Goal: Task Accomplishment & Management: Use online tool/utility

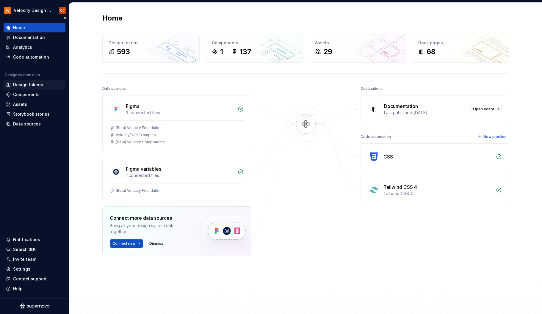
click at [23, 82] on div "Design tokens" at bounding box center [28, 85] width 30 height 6
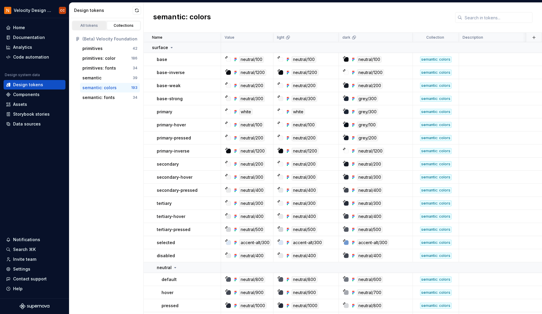
click at [89, 23] on div "All tokens" at bounding box center [89, 25] width 30 height 5
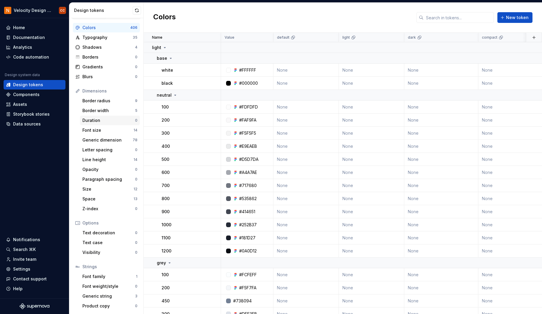
scroll to position [12, 0]
click at [99, 285] on div "Font weight/style" at bounding box center [108, 286] width 53 height 6
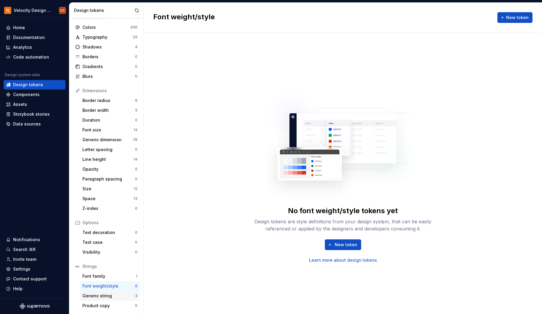
click at [102, 296] on div "Generic string" at bounding box center [108, 296] width 53 height 6
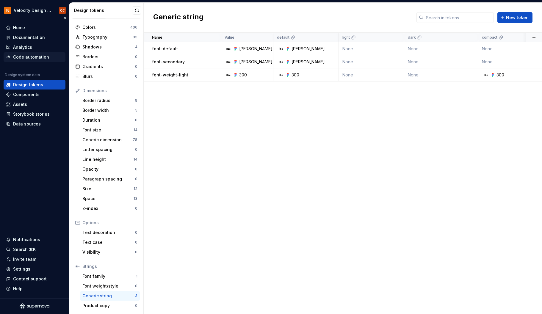
click at [30, 56] on div "Code automation" at bounding box center [31, 57] width 36 height 6
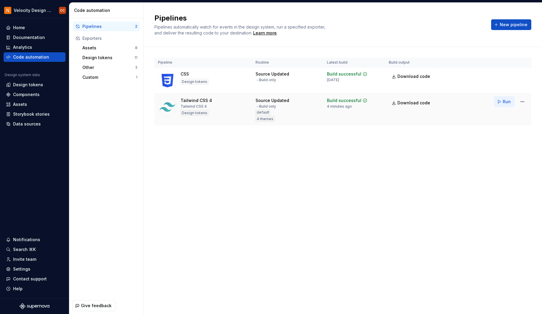
click at [505, 101] on span "Run" at bounding box center [506, 102] width 8 height 6
click at [414, 102] on span "Download code" at bounding box center [413, 103] width 33 height 6
click at [523, 101] on html "Velocity Design System by NAVEX CC Home Documentation Analytics Code automation…" at bounding box center [271, 157] width 542 height 314
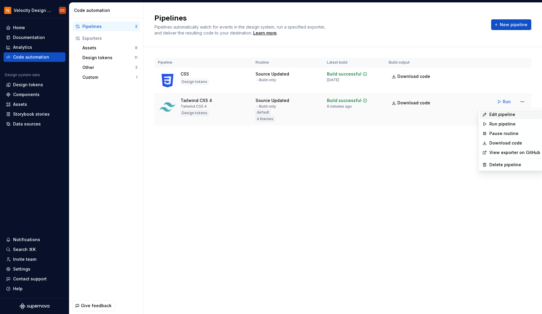
click at [514, 115] on div "Edit pipeline" at bounding box center [514, 114] width 51 height 6
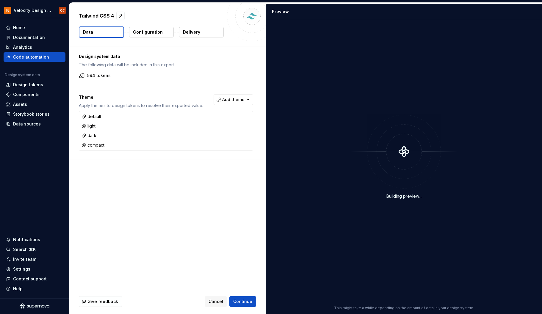
click at [146, 30] on p "Configuration" at bounding box center [148, 32] width 30 height 6
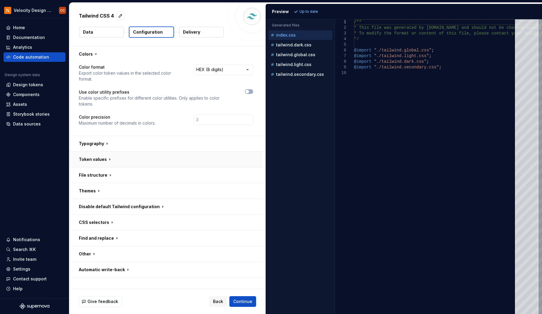
click at [107, 158] on button "button" at bounding box center [165, 159] width 193 height 15
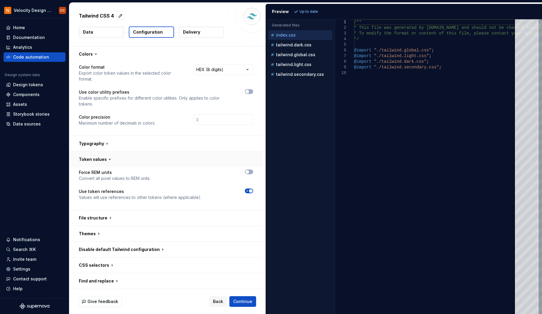
click at [107, 158] on icon at bounding box center [110, 159] width 6 height 6
click at [106, 141] on button "button" at bounding box center [165, 143] width 193 height 15
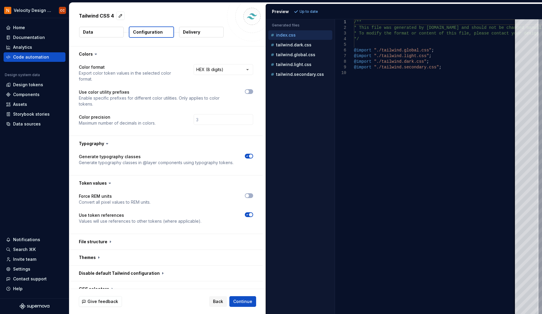
click at [106, 141] on icon at bounding box center [107, 144] width 6 height 6
click at [106, 144] on icon at bounding box center [107, 143] width 2 height 1
click at [106, 142] on icon at bounding box center [107, 144] width 6 height 6
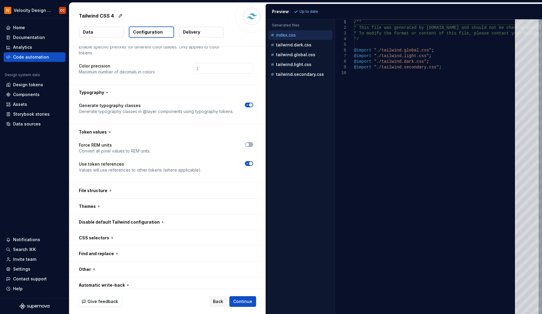
scroll to position [56, 0]
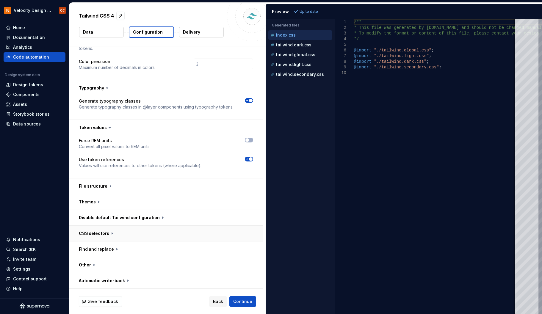
click at [108, 233] on button "button" at bounding box center [165, 233] width 193 height 15
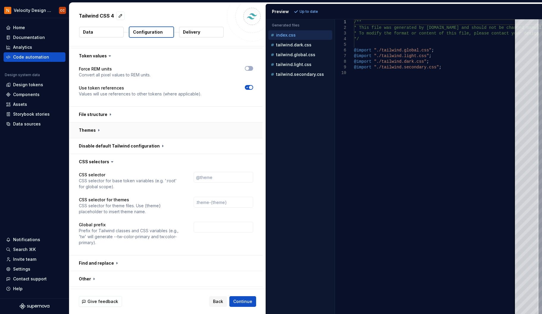
scroll to position [141, 0]
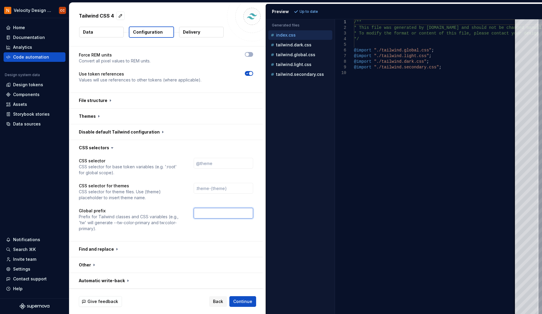
click at [199, 214] on input "text" at bounding box center [223, 213] width 59 height 11
click at [91, 264] on button "button" at bounding box center [165, 264] width 193 height 15
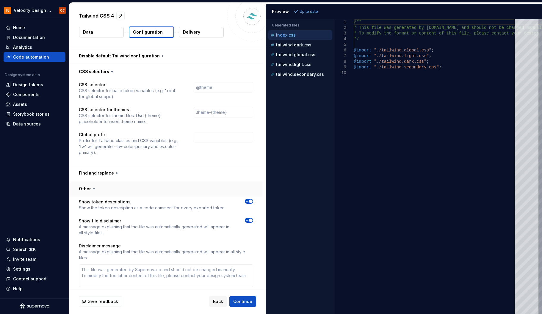
scroll to position [279, 0]
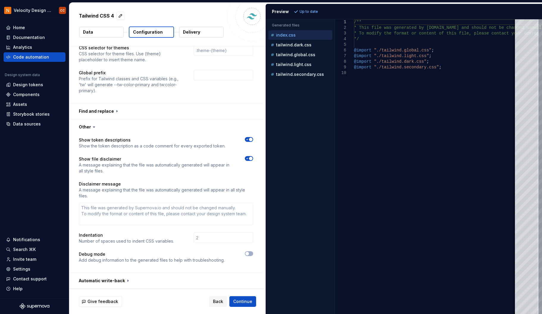
click at [91, 125] on icon at bounding box center [94, 127] width 6 height 6
click at [91, 131] on button "button" at bounding box center [165, 126] width 193 height 15
type textarea "*"
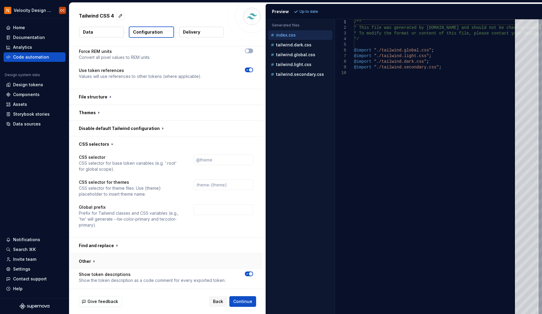
scroll to position [141, 0]
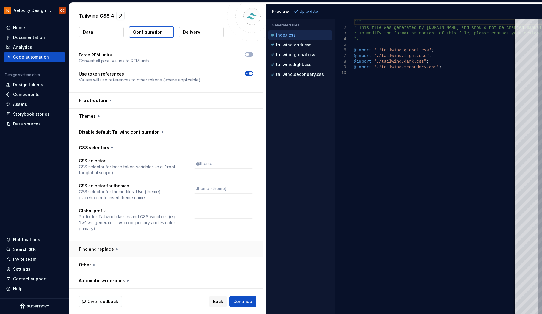
click at [116, 249] on button "button" at bounding box center [165, 248] width 193 height 15
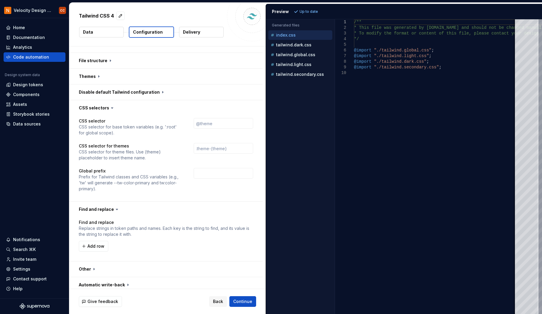
scroll to position [185, 0]
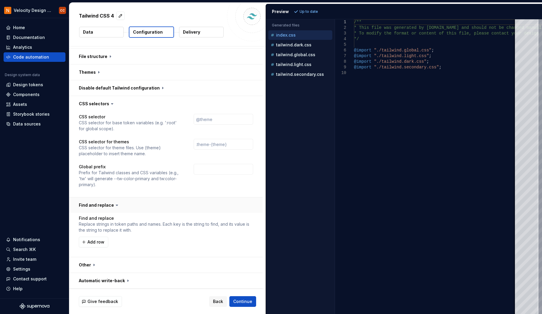
click at [120, 210] on button "button" at bounding box center [165, 204] width 193 height 15
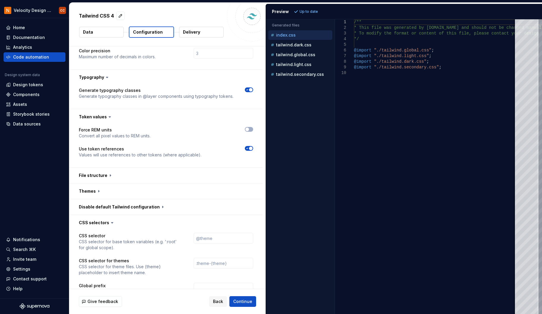
scroll to position [62, 0]
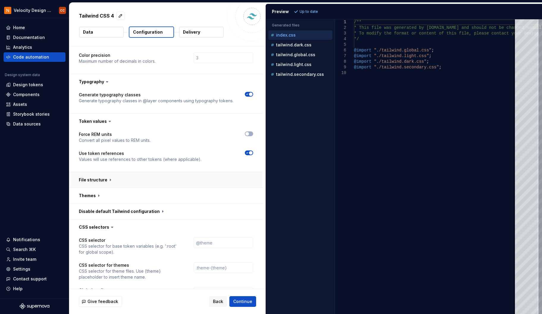
click at [103, 180] on button "button" at bounding box center [165, 179] width 193 height 15
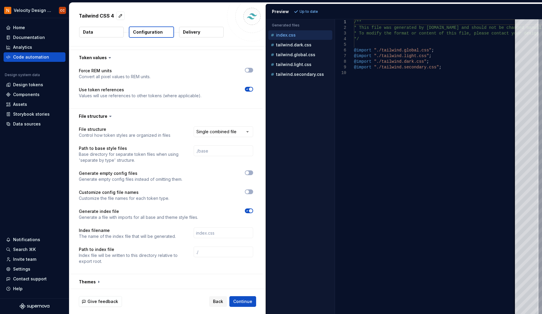
scroll to position [141, 0]
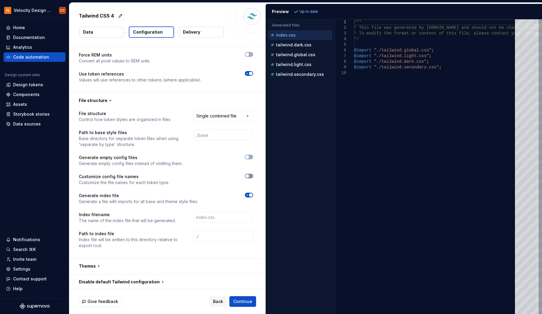
click at [251, 175] on button "button" at bounding box center [249, 176] width 8 height 5
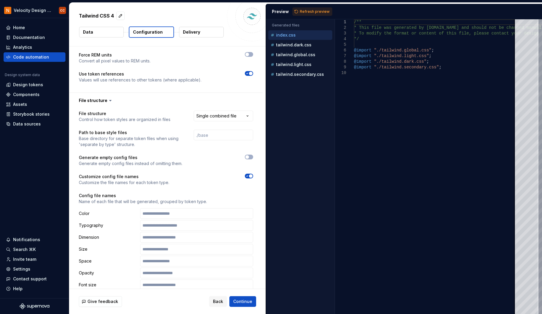
click at [251, 175] on span "button" at bounding box center [251, 176] width 4 height 4
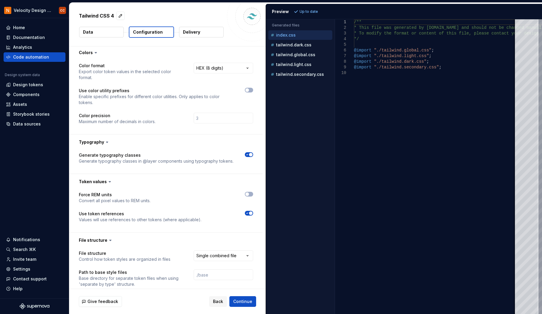
scroll to position [0, 0]
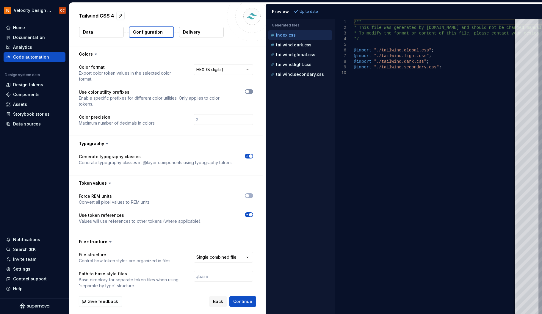
click at [249, 92] on icon "button" at bounding box center [247, 92] width 5 height 4
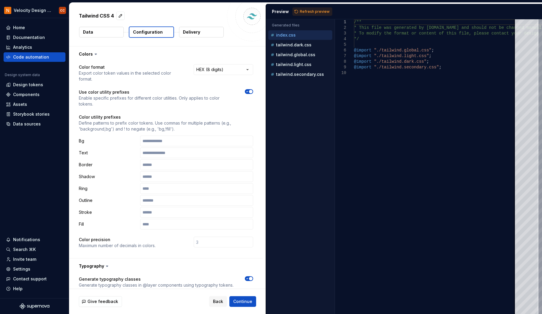
click at [249, 92] on span "button" at bounding box center [251, 92] width 4 height 4
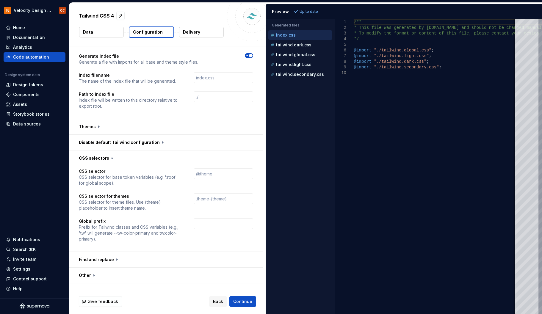
scroll to position [291, 0]
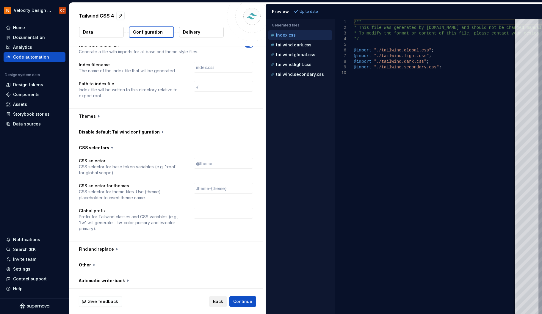
click at [219, 302] on span "Back" at bounding box center [218, 301] width 10 height 6
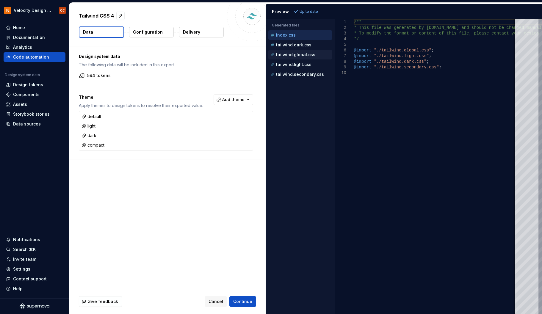
click at [301, 53] on p "tailwind.global.css" at bounding box center [295, 54] width 39 height 5
type textarea "**********"
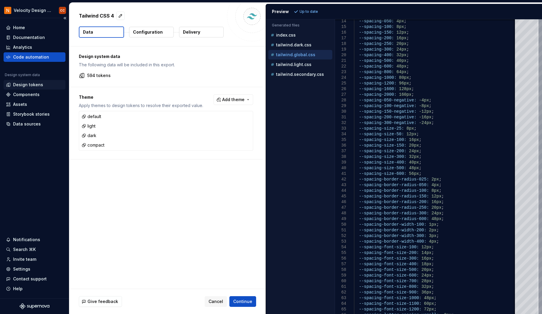
click at [22, 81] on div "Design tokens" at bounding box center [35, 85] width 62 height 10
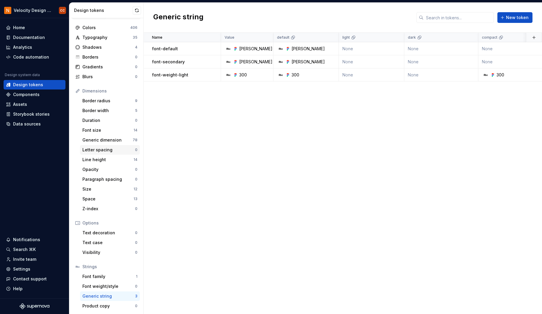
scroll to position [12, 0]
click at [106, 296] on div "Generic string" at bounding box center [108, 296] width 53 height 6
click at [100, 138] on div "Generic dimension" at bounding box center [107, 140] width 50 height 6
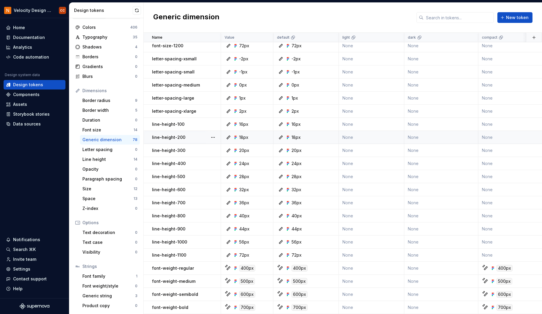
scroll to position [198, 0]
click at [109, 129] on div "Font size" at bounding box center [107, 130] width 51 height 6
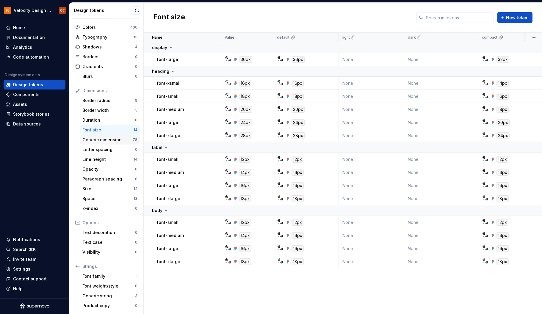
click at [107, 140] on div "Generic dimension" at bounding box center [107, 140] width 50 height 6
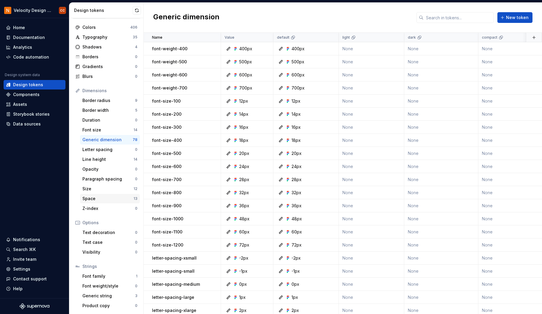
click at [103, 199] on div "Space" at bounding box center [107, 199] width 51 height 6
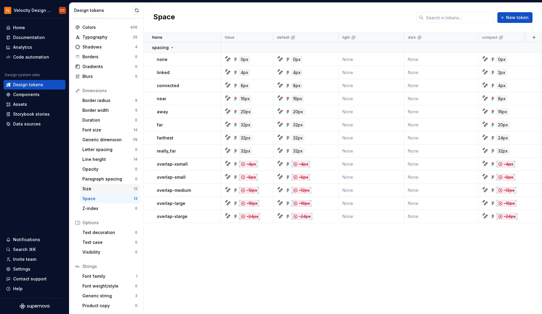
click at [102, 188] on div "Size" at bounding box center [107, 189] width 51 height 6
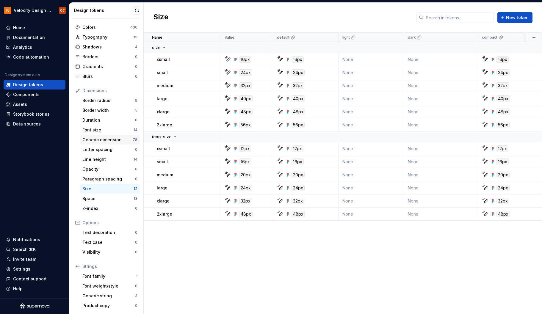
click at [105, 141] on div "Generic dimension" at bounding box center [107, 140] width 50 height 6
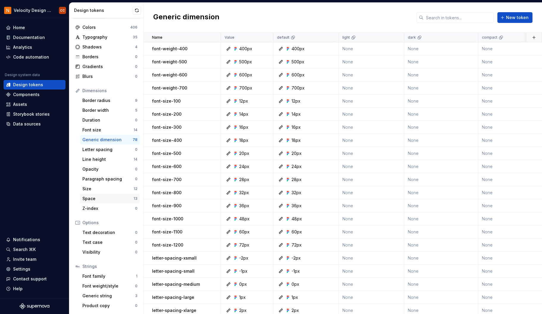
click at [99, 196] on div "Space" at bounding box center [107, 199] width 51 height 6
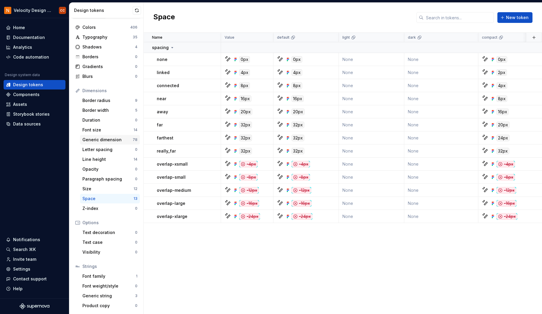
click at [105, 139] on div "Generic dimension" at bounding box center [107, 140] width 50 height 6
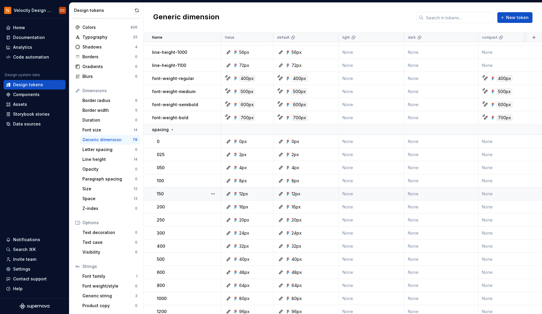
scroll to position [396, 0]
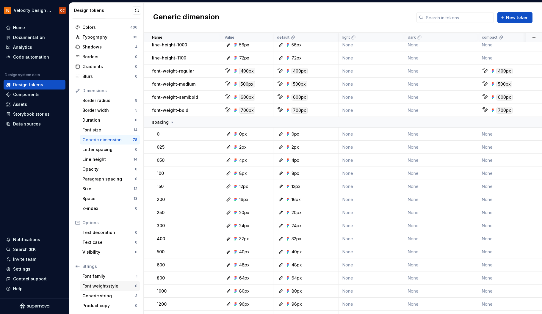
click at [110, 287] on div "Font weight/style" at bounding box center [108, 286] width 53 height 6
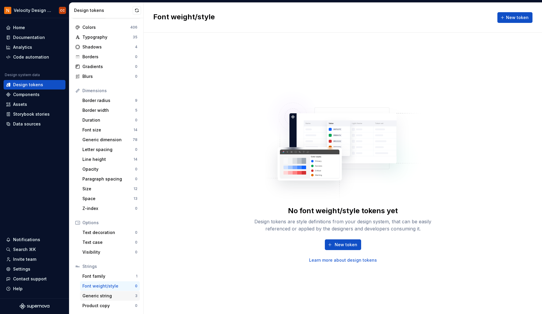
click at [103, 297] on div "Generic string" at bounding box center [108, 296] width 53 height 6
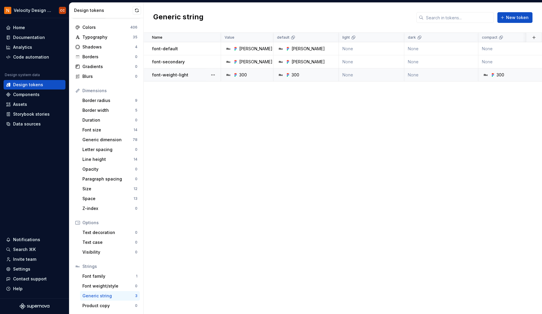
click at [293, 75] on div "300" at bounding box center [295, 75] width 8 height 6
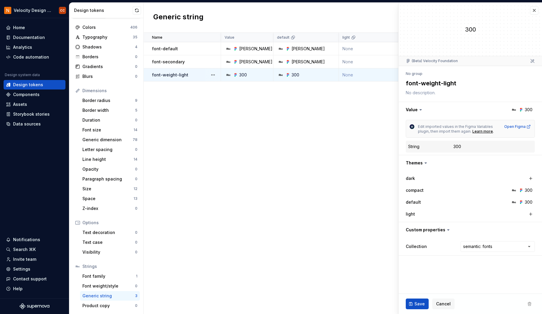
type textarea "*"
click at [534, 10] on button "button" at bounding box center [534, 10] width 8 height 8
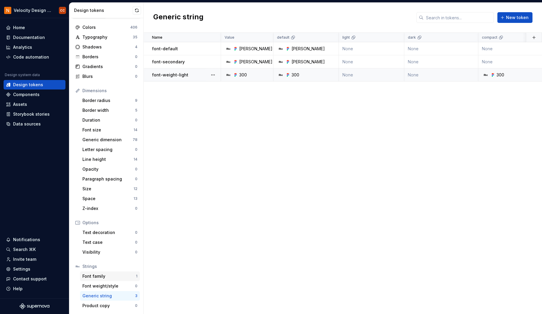
click at [96, 275] on div "Font family" at bounding box center [109, 276] width 54 height 6
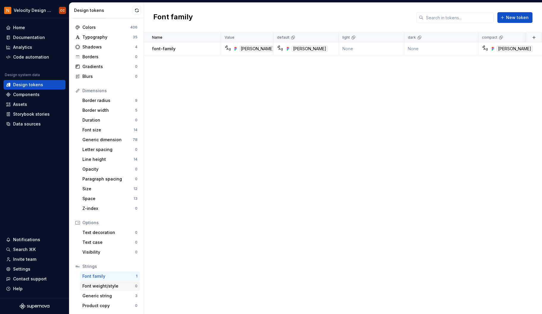
click at [101, 285] on div "Font weight/style" at bounding box center [108, 286] width 53 height 6
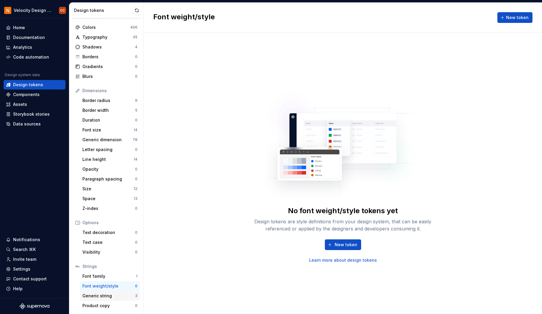
click at [100, 296] on div "Generic string" at bounding box center [108, 296] width 53 height 6
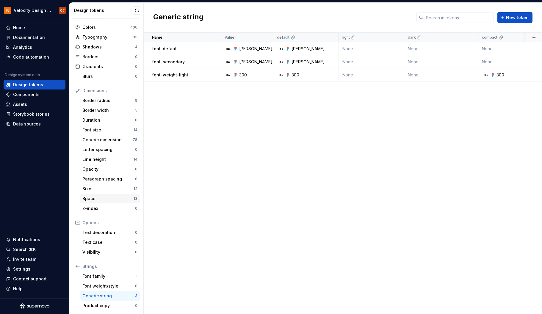
click at [102, 200] on div "Space" at bounding box center [107, 199] width 51 height 6
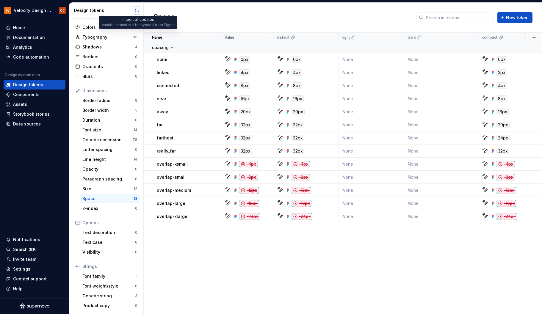
click at [136, 10] on button "button" at bounding box center [137, 10] width 8 height 8
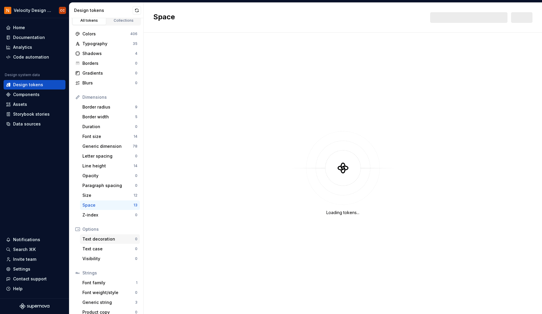
scroll to position [12, 0]
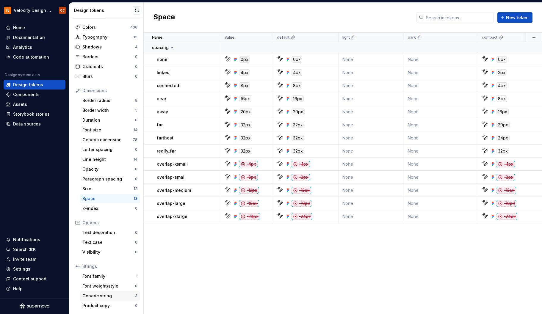
click at [101, 293] on div "Generic string" at bounding box center [108, 296] width 53 height 6
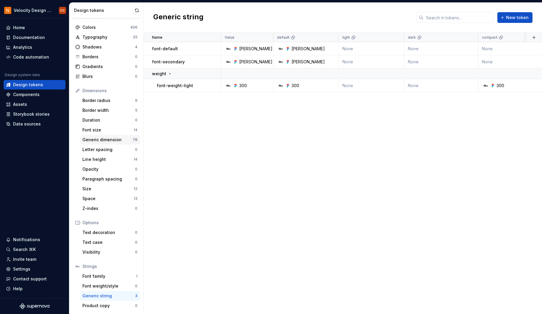
click at [94, 139] on div "Generic dimension" at bounding box center [107, 140] width 50 height 6
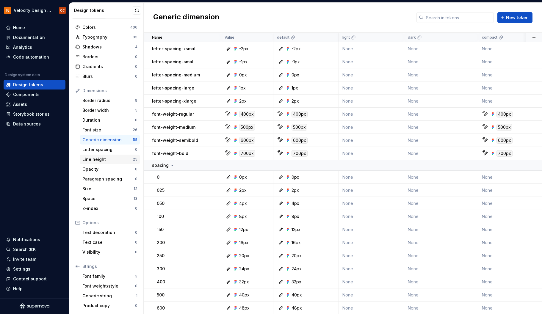
click at [103, 158] on div "Line height" at bounding box center [107, 159] width 50 height 6
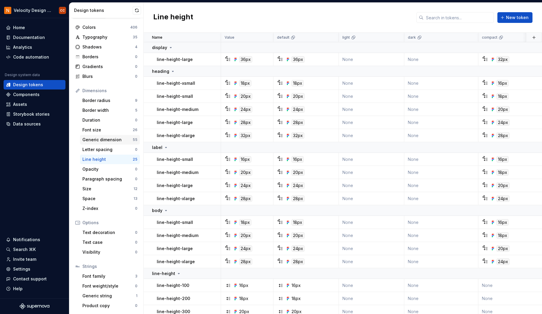
click at [110, 139] on div "Generic dimension" at bounding box center [107, 140] width 50 height 6
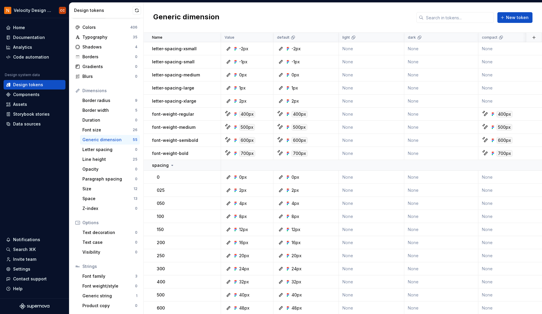
click at [110, 139] on div "Generic dimension" at bounding box center [107, 140] width 50 height 6
click at [111, 286] on div "Font weight/style" at bounding box center [108, 286] width 53 height 6
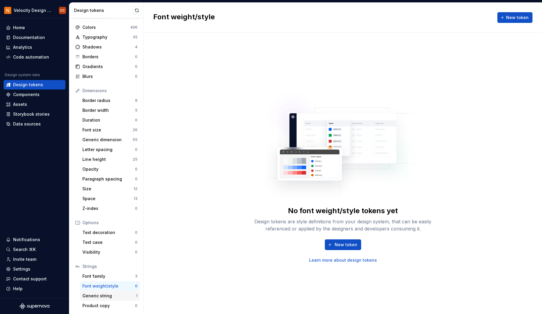
click at [105, 296] on div "Generic string" at bounding box center [109, 296] width 54 height 6
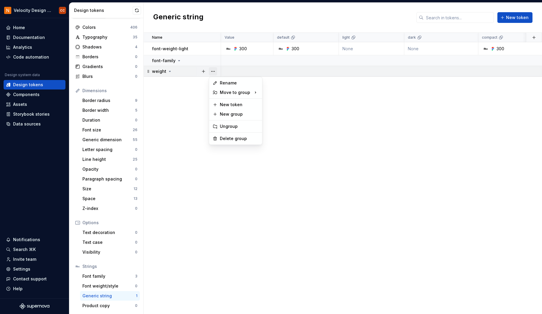
click at [213, 71] on button "button" at bounding box center [213, 71] width 8 height 8
click at [226, 139] on div "Delete group" at bounding box center [239, 139] width 39 height 6
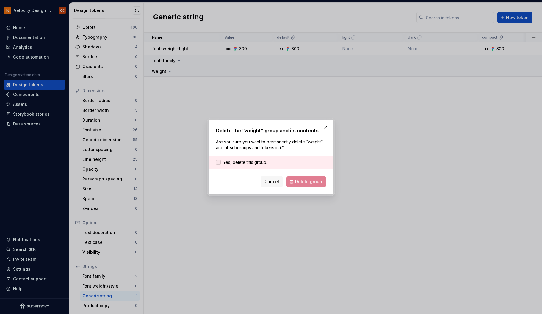
click at [254, 161] on span "Yes, delete this group." at bounding box center [245, 162] width 44 height 6
click at [306, 183] on span "Delete group" at bounding box center [308, 182] width 27 height 6
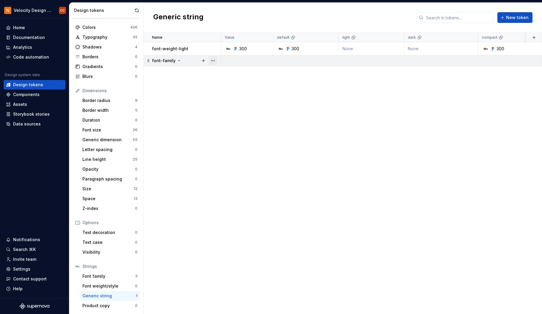
click at [212, 59] on button "button" at bounding box center [213, 60] width 8 height 8
click at [222, 128] on div "Delete group" at bounding box center [239, 128] width 39 height 6
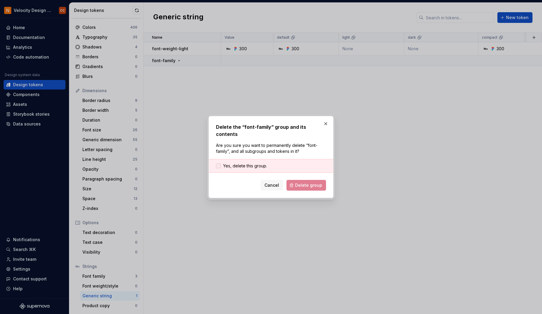
click at [254, 163] on span "Yes, delete this group." at bounding box center [245, 166] width 44 height 6
click at [302, 182] on span "Delete group" at bounding box center [308, 185] width 27 height 6
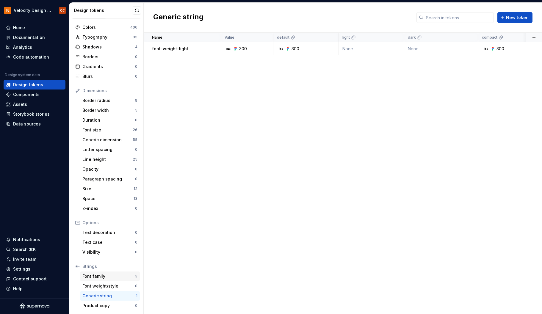
click at [100, 276] on div "Font family" at bounding box center [108, 276] width 53 height 6
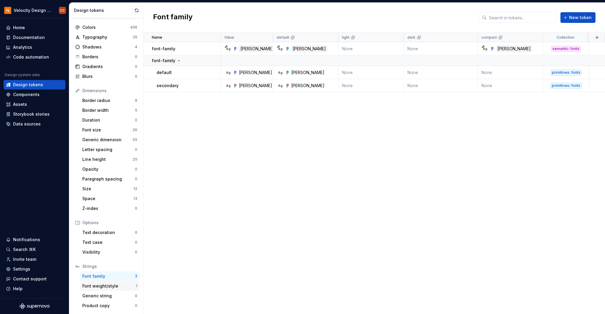
click at [107, 285] on div "Font weight/style" at bounding box center [109, 286] width 54 height 6
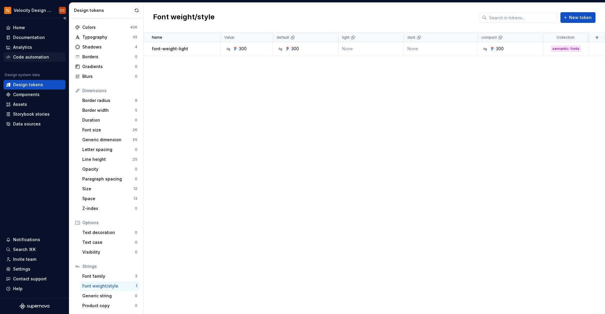
click at [30, 56] on div "Code automation" at bounding box center [31, 57] width 36 height 6
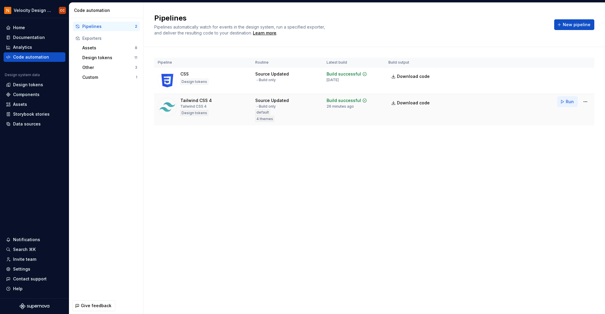
click at [541, 101] on span "Run" at bounding box center [570, 102] width 8 height 6
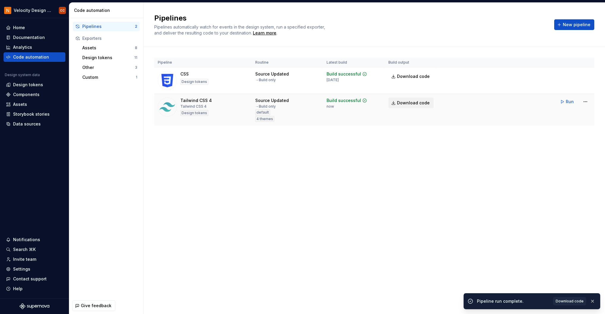
click at [415, 103] on span "Download code" at bounding box center [413, 103] width 33 height 6
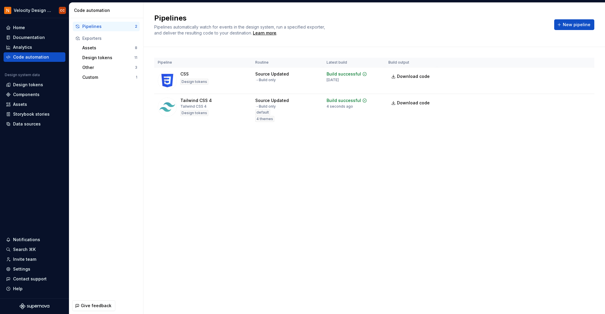
click at [240, 168] on div "Pipelines Pipelines automatically watch for events in the design system, run a …" at bounding box center [375, 158] width 462 height 311
